Goal: Task Accomplishment & Management: Use online tool/utility

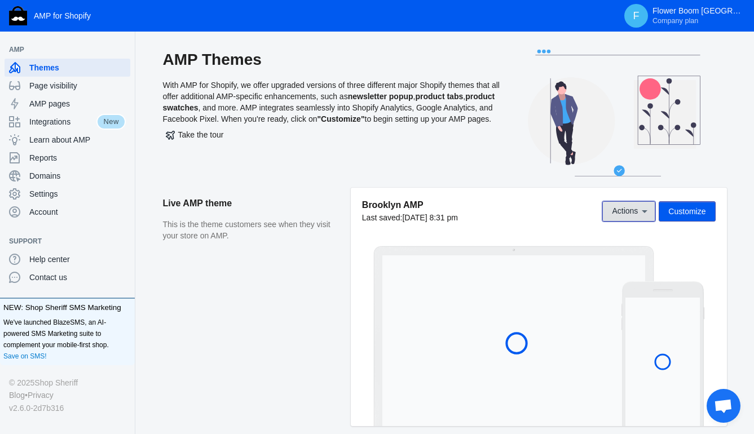
click at [639, 210] on icon at bounding box center [644, 211] width 11 height 11
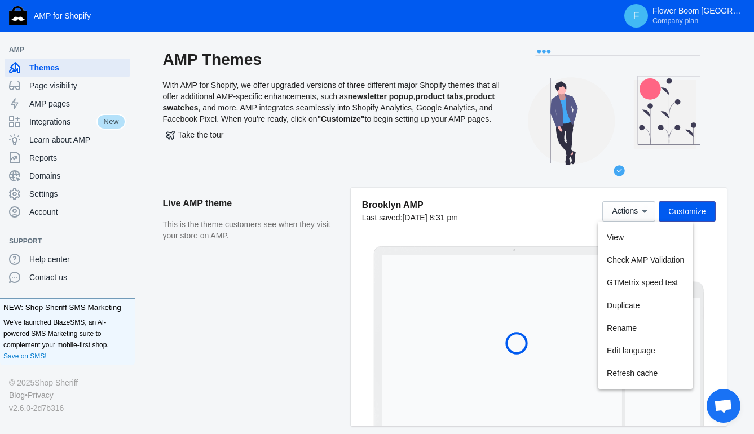
click at [715, 285] on div at bounding box center [377, 217] width 754 height 434
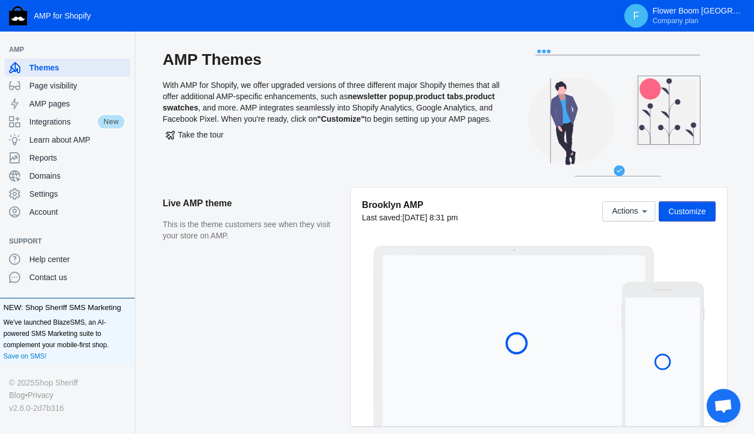
click at [196, 139] on span "Take the tour" at bounding box center [195, 134] width 58 height 9
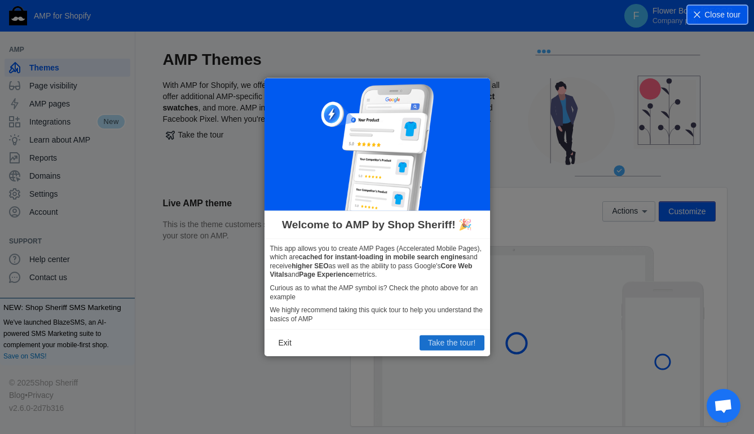
click at [431, 342] on button "Take the tour!" at bounding box center [451, 342] width 65 height 15
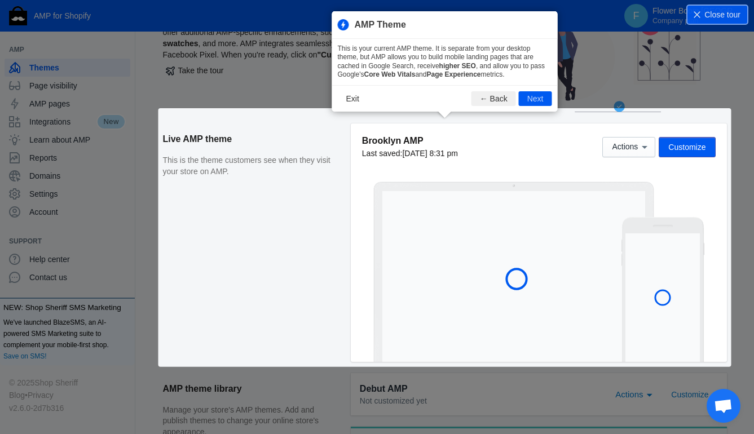
scroll to position [75, 0]
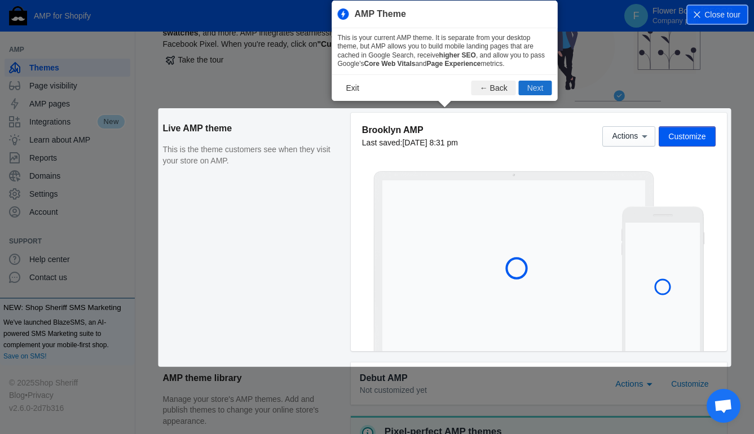
click at [534, 87] on button "Next" at bounding box center [535, 88] width 33 height 15
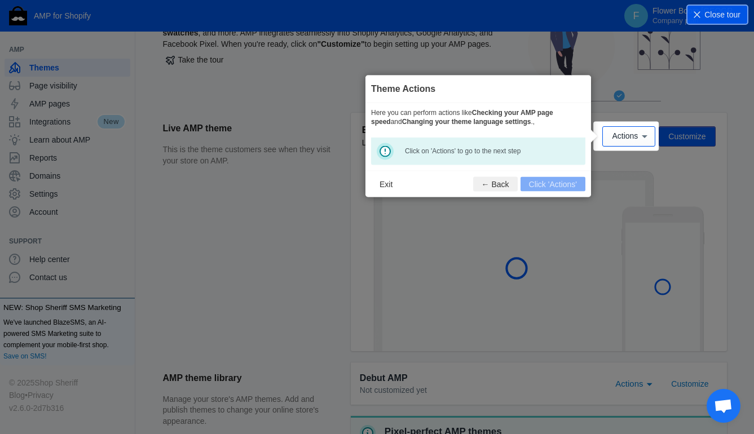
scroll to position [88, 0]
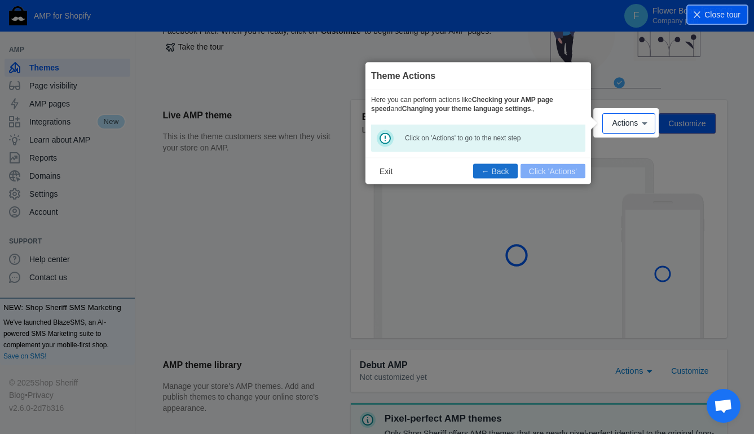
click at [497, 171] on button "← Back" at bounding box center [495, 170] width 45 height 15
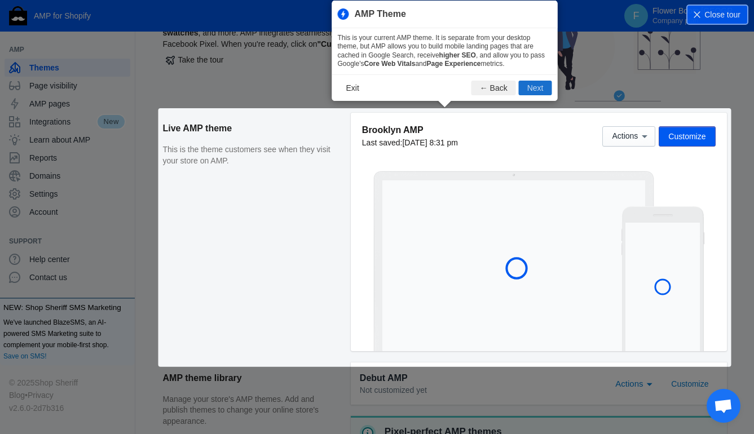
click at [537, 86] on button "Next" at bounding box center [535, 88] width 33 height 15
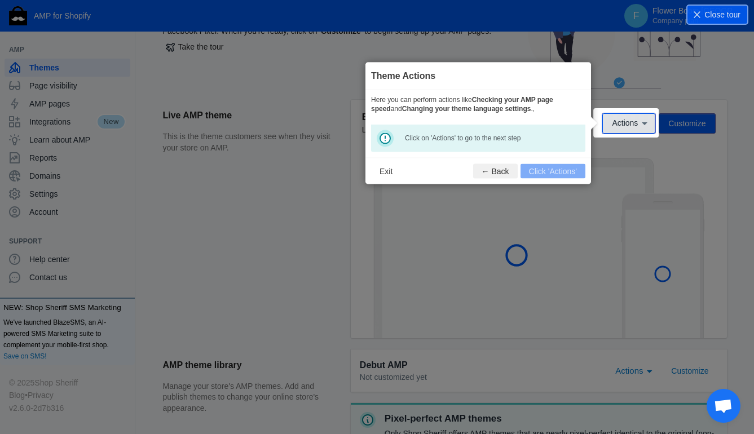
click at [621, 128] on button "Actions" at bounding box center [628, 123] width 53 height 20
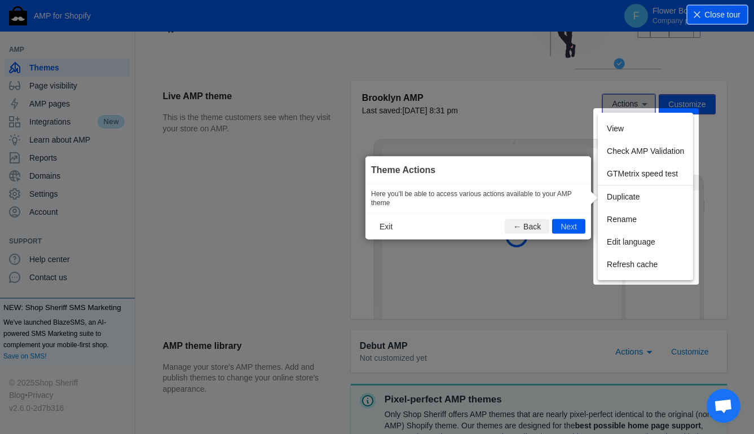
scroll to position [108, 0]
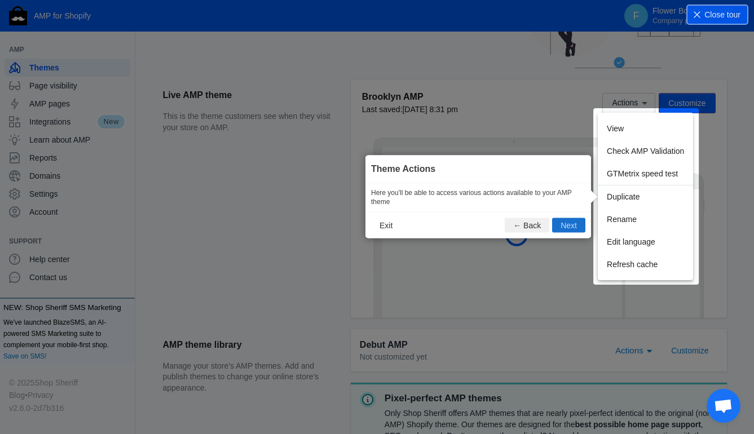
click at [567, 225] on button "Next" at bounding box center [568, 225] width 33 height 15
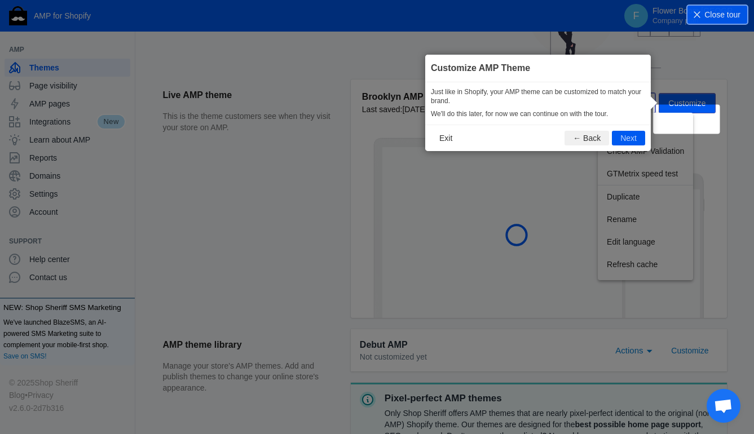
scroll to position [88, 0]
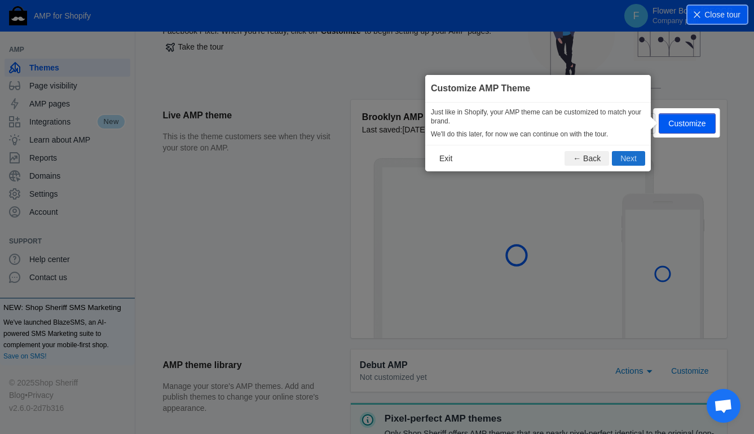
click at [626, 157] on button "Next" at bounding box center [628, 158] width 33 height 15
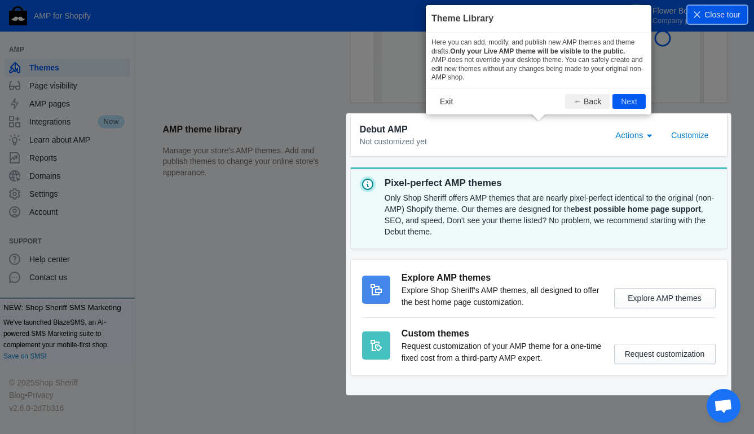
scroll to position [324, 0]
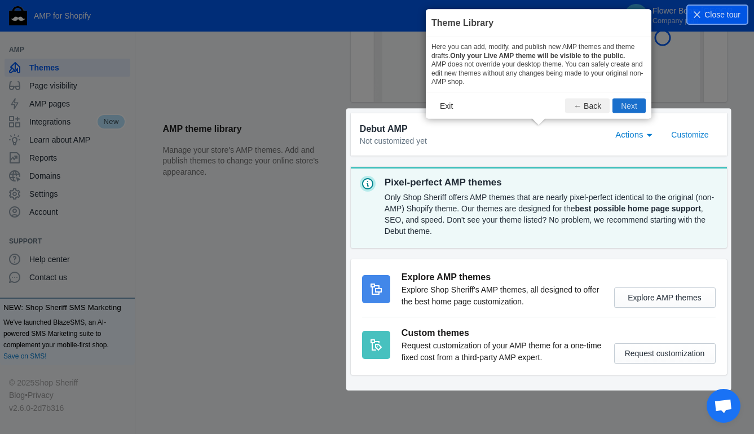
click at [627, 105] on button "Next" at bounding box center [628, 105] width 33 height 15
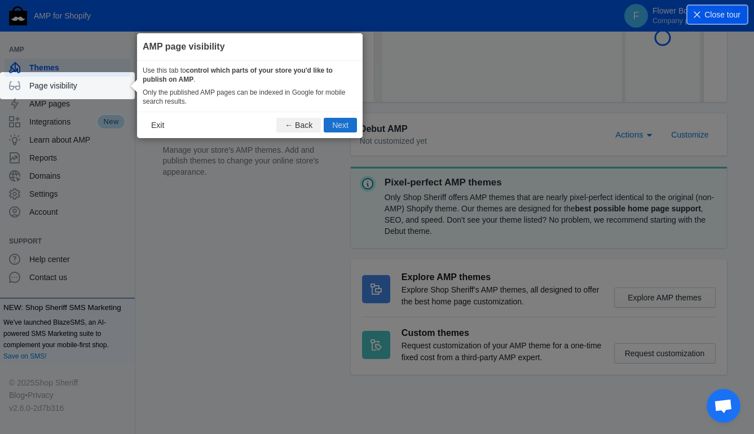
click at [337, 127] on button "Next" at bounding box center [340, 125] width 33 height 15
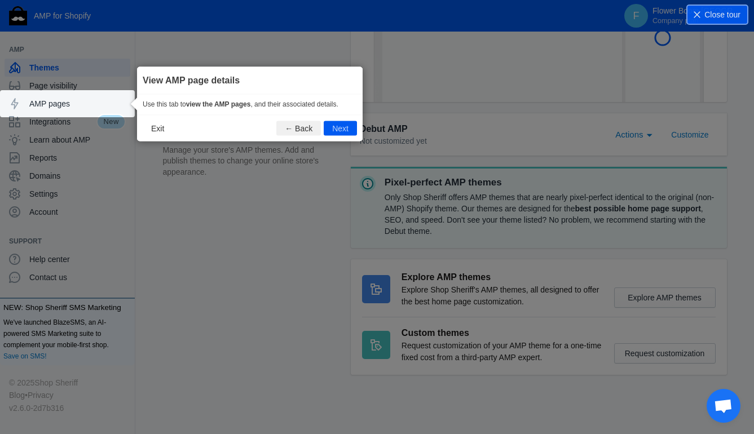
click at [337, 127] on button "Next" at bounding box center [340, 128] width 33 height 15
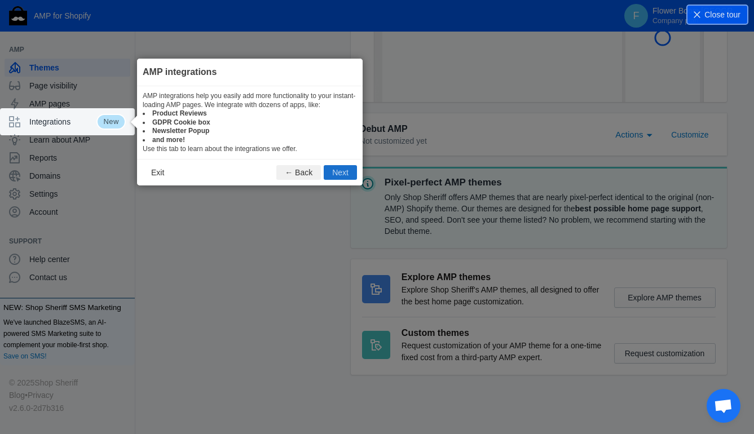
click at [334, 172] on button "Next" at bounding box center [340, 172] width 33 height 15
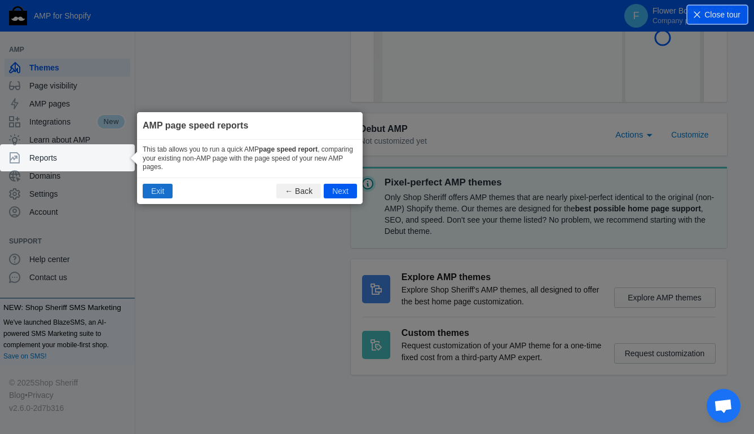
click at [161, 193] on button "Exit" at bounding box center [158, 191] width 30 height 15
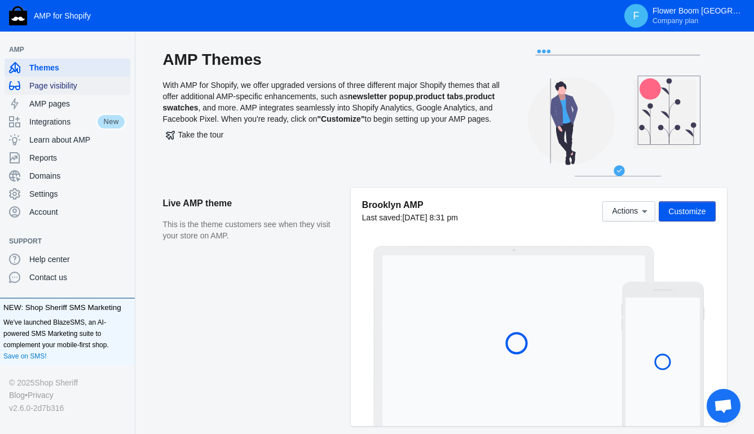
click at [48, 90] on span "Page visibility" at bounding box center [77, 85] width 96 height 11
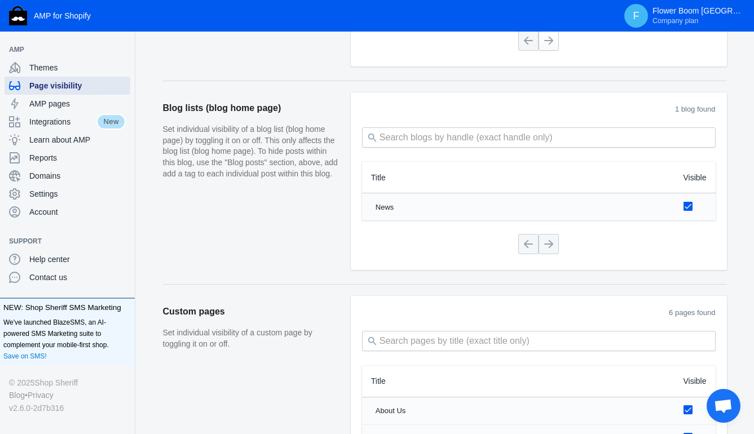
scroll to position [1201, 0]
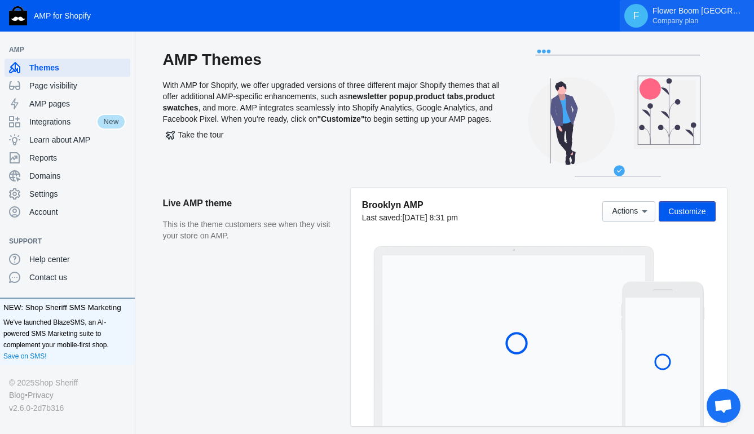
click at [676, 21] on span "Company plan" at bounding box center [675, 20] width 46 height 9
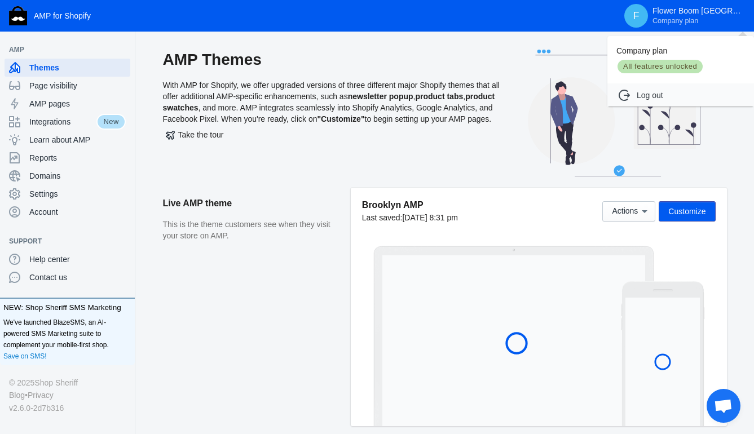
click at [560, 123] on div at bounding box center [377, 217] width 754 height 434
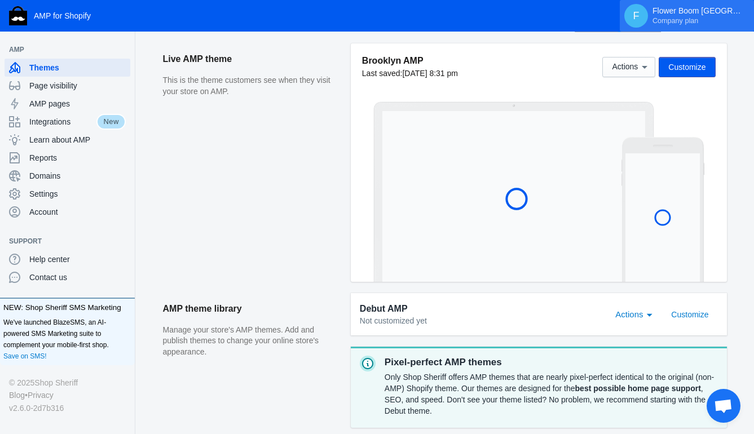
scroll to position [145, 0]
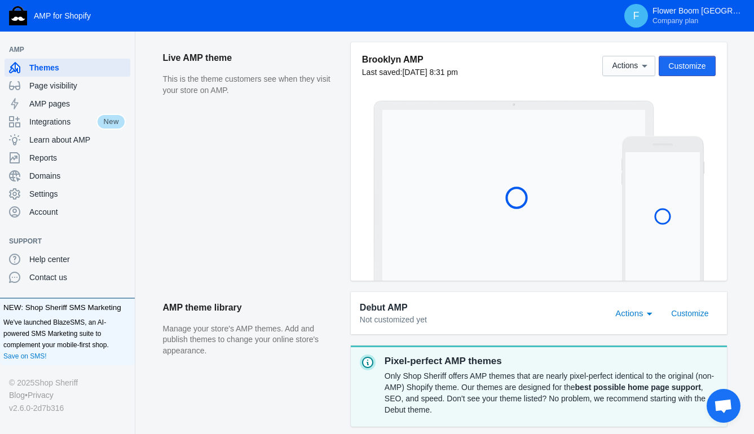
click at [670, 61] on span "Customize" at bounding box center [686, 65] width 37 height 9
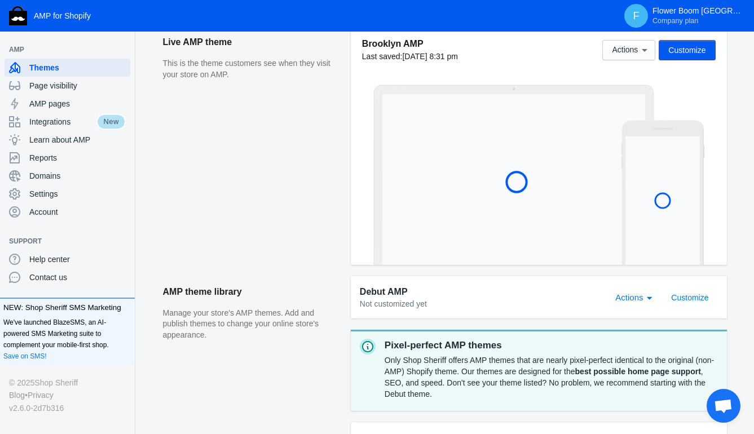
scroll to position [0, 0]
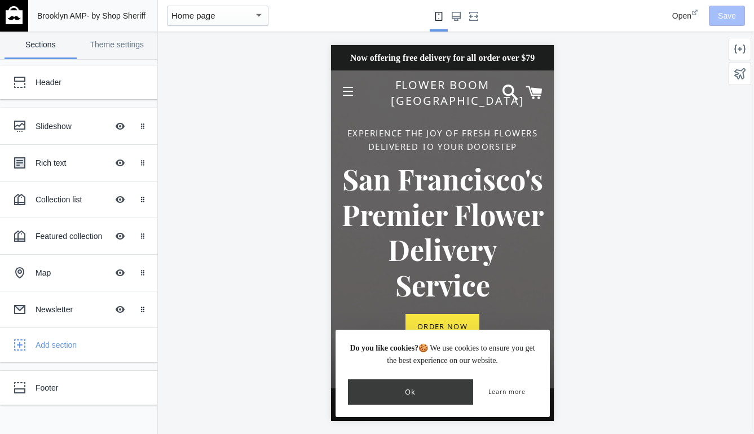
click at [436, 392] on button "Ok" at bounding box center [411, 391] width 126 height 25
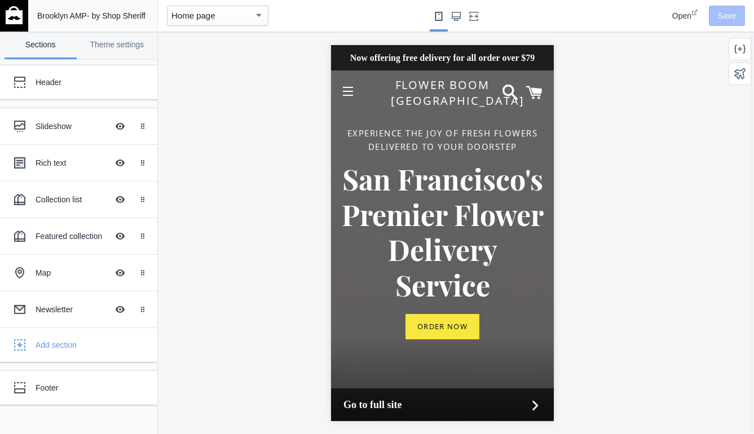
click at [528, 400] on icon at bounding box center [534, 404] width 15 height 15
click at [595, 180] on div at bounding box center [442, 233] width 569 height 403
click at [460, 16] on button "Large screen" at bounding box center [456, 16] width 18 height 32
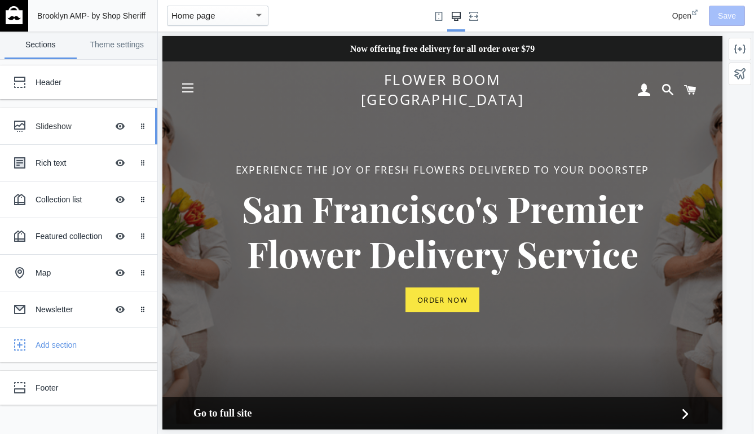
click at [58, 131] on div "Slideshow" at bounding box center [72, 126] width 72 height 11
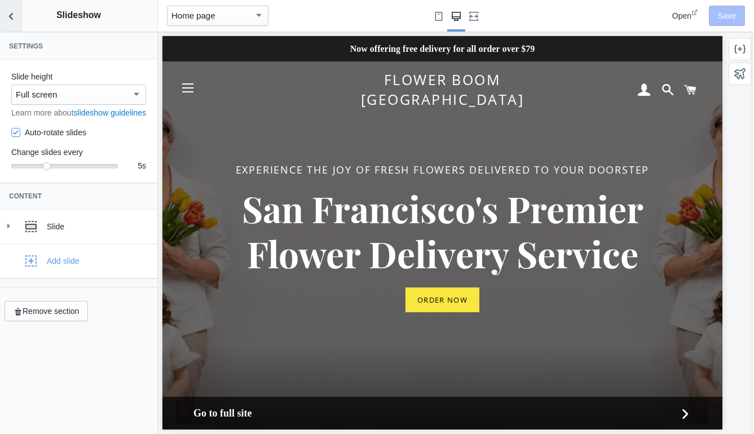
click at [7, 14] on icon "Back to sections" at bounding box center [11, 16] width 11 height 11
